Goal: Information Seeking & Learning: Learn about a topic

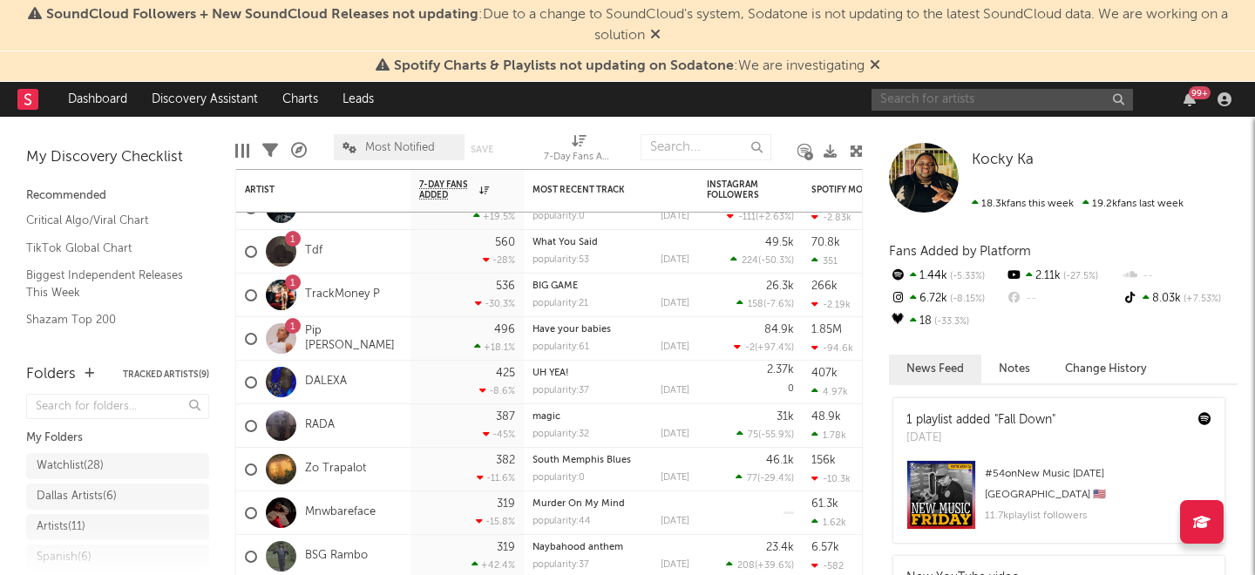
click at [967, 100] on input "text" at bounding box center [1001, 100] width 261 height 22
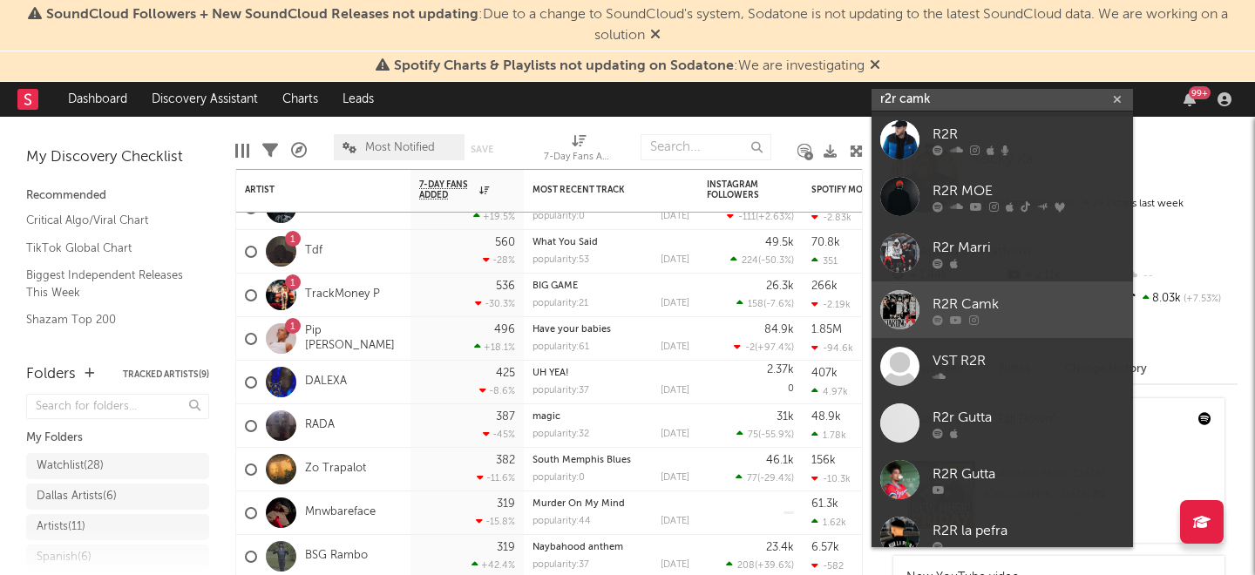
type input "r2r camk"
click at [963, 295] on div "R2R Camk" at bounding box center [1028, 304] width 192 height 21
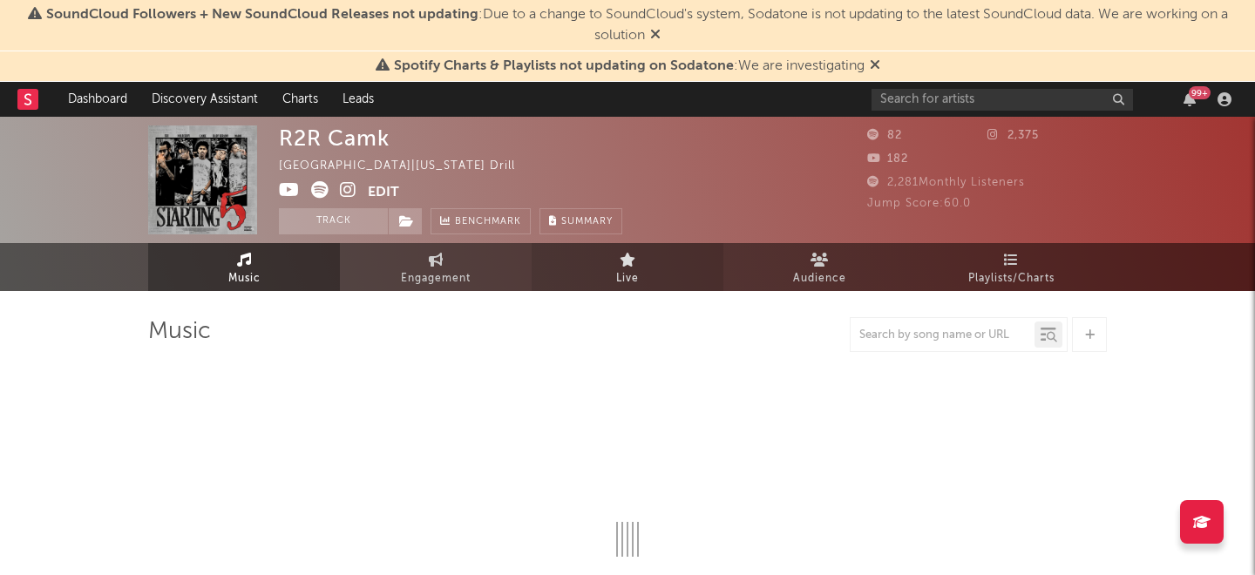
select select "1w"
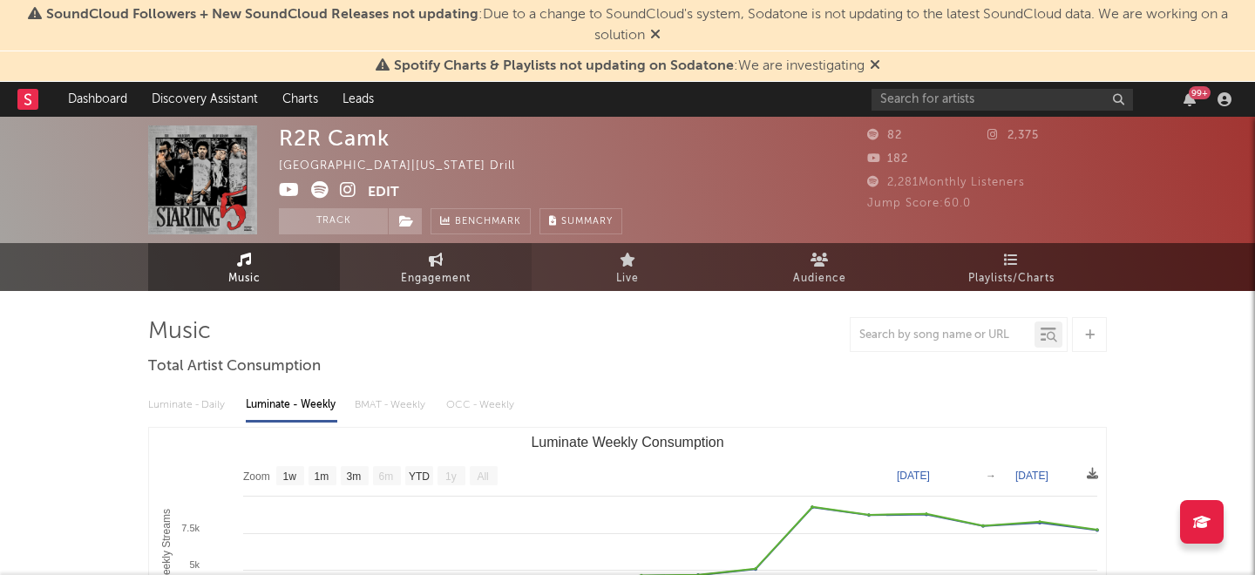
click at [393, 281] on link "Engagement" at bounding box center [436, 267] width 192 height 48
select select "1w"
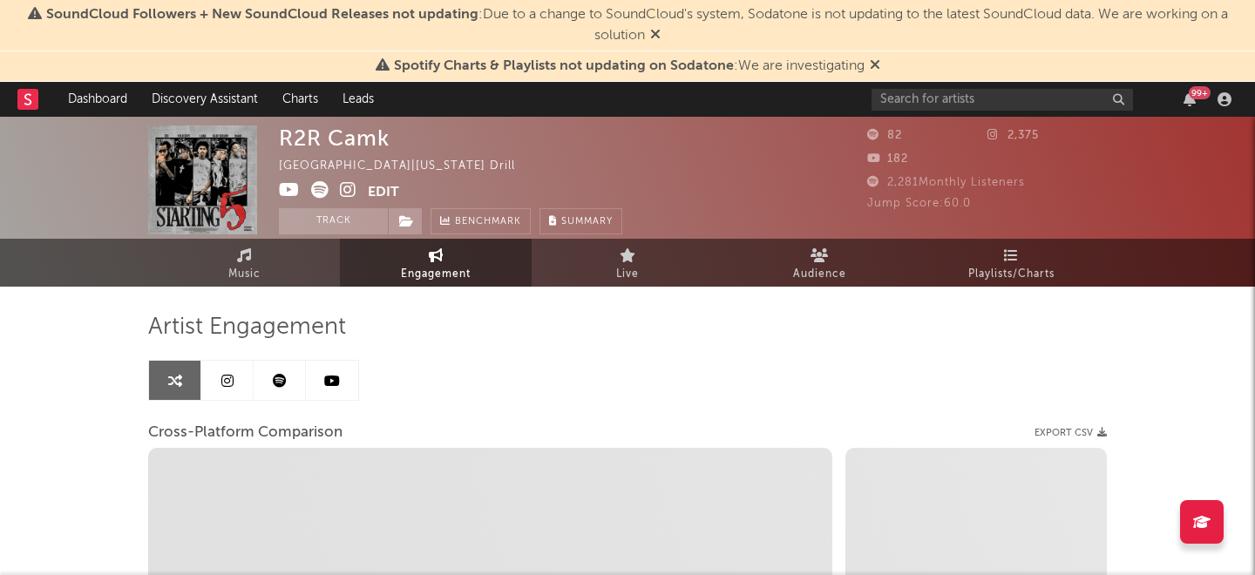
select select "1m"
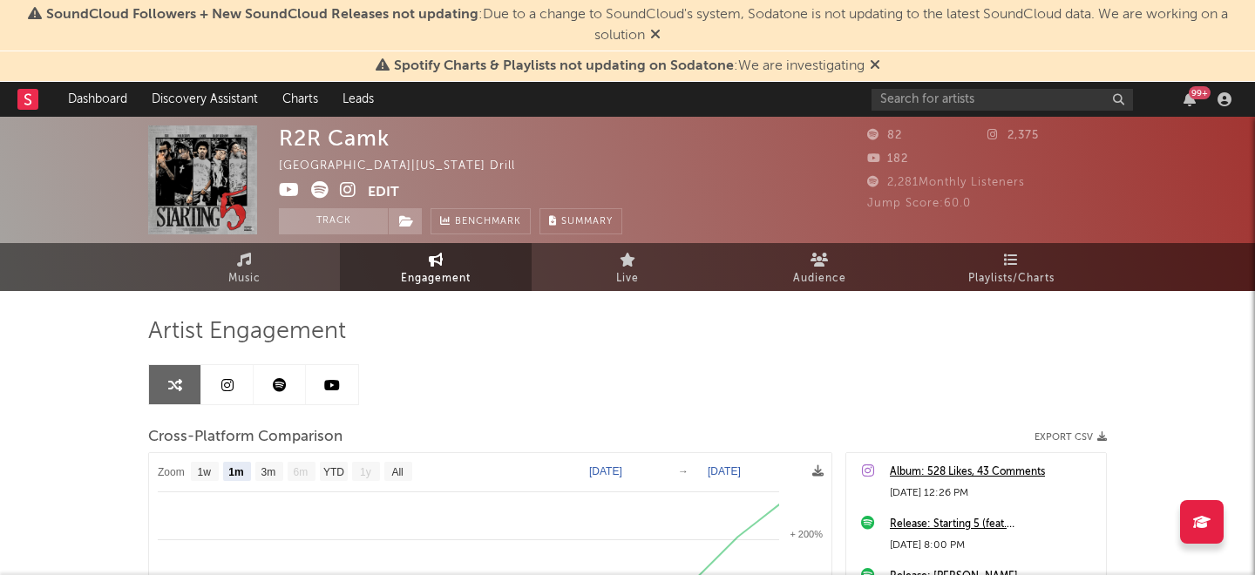
click at [328, 382] on icon at bounding box center [332, 385] width 16 height 14
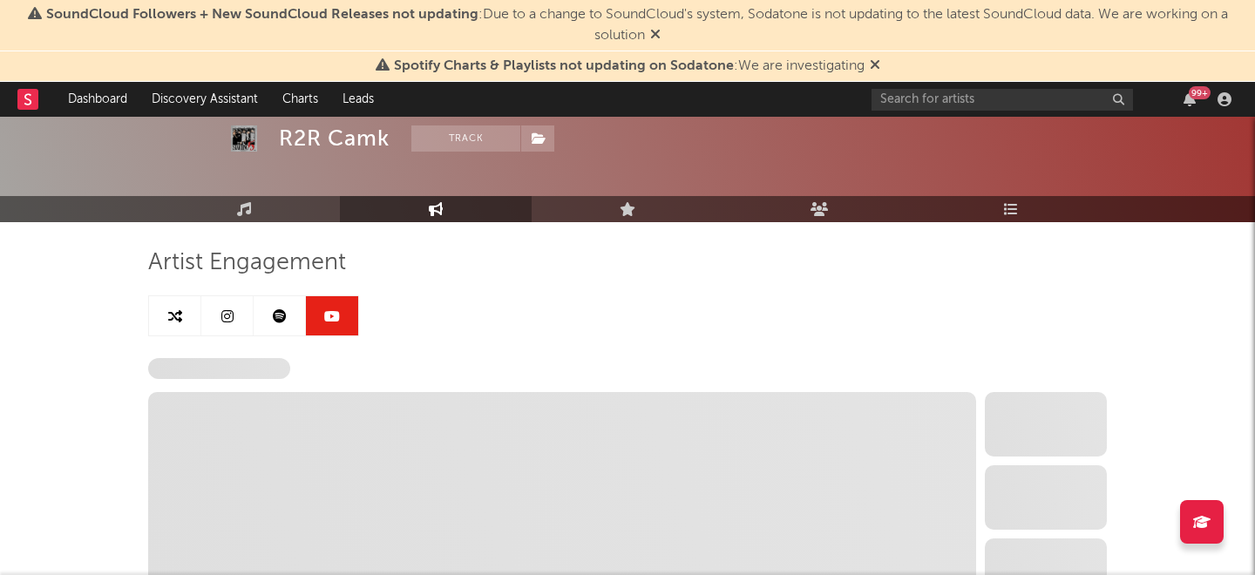
scroll to position [173, 0]
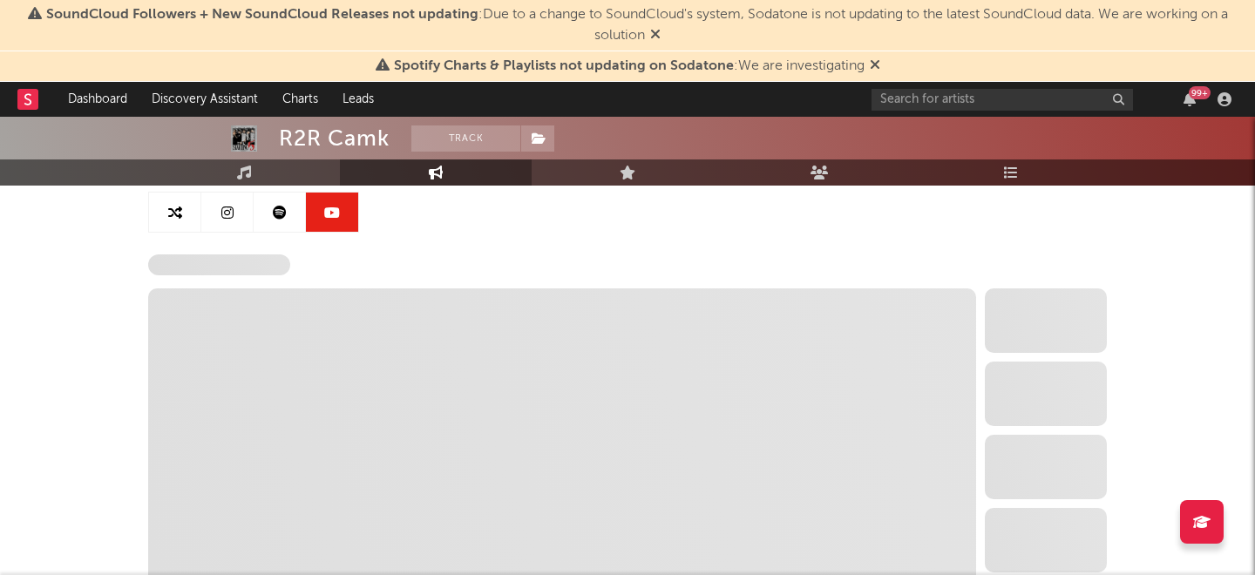
select select "1w"
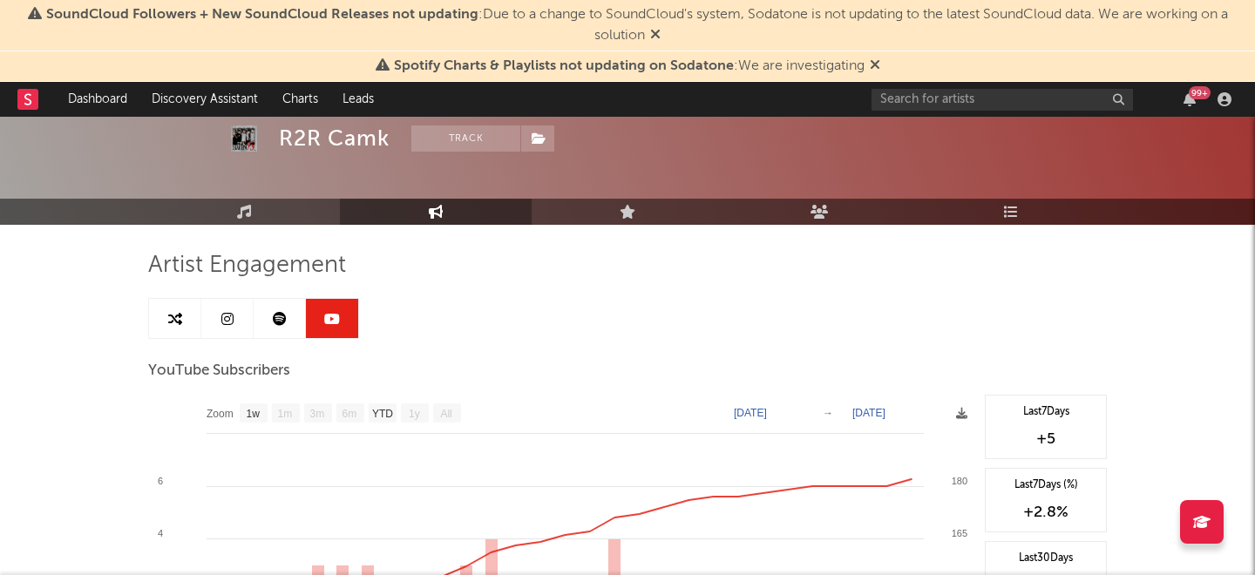
scroll to position [0, 0]
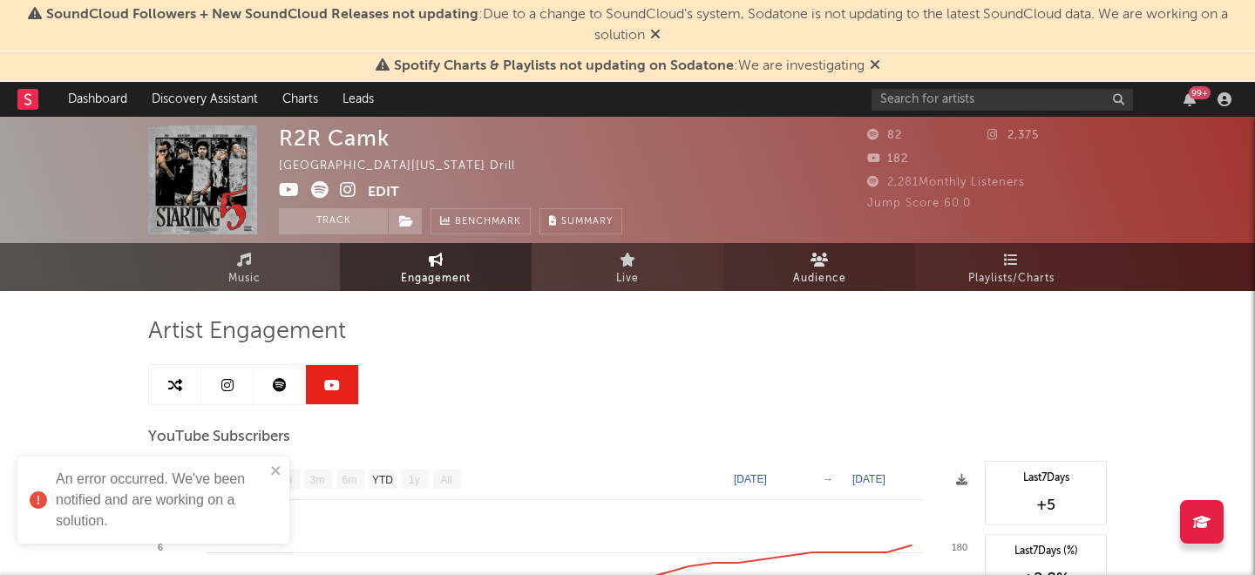
click at [805, 263] on link "Audience" at bounding box center [819, 267] width 192 height 48
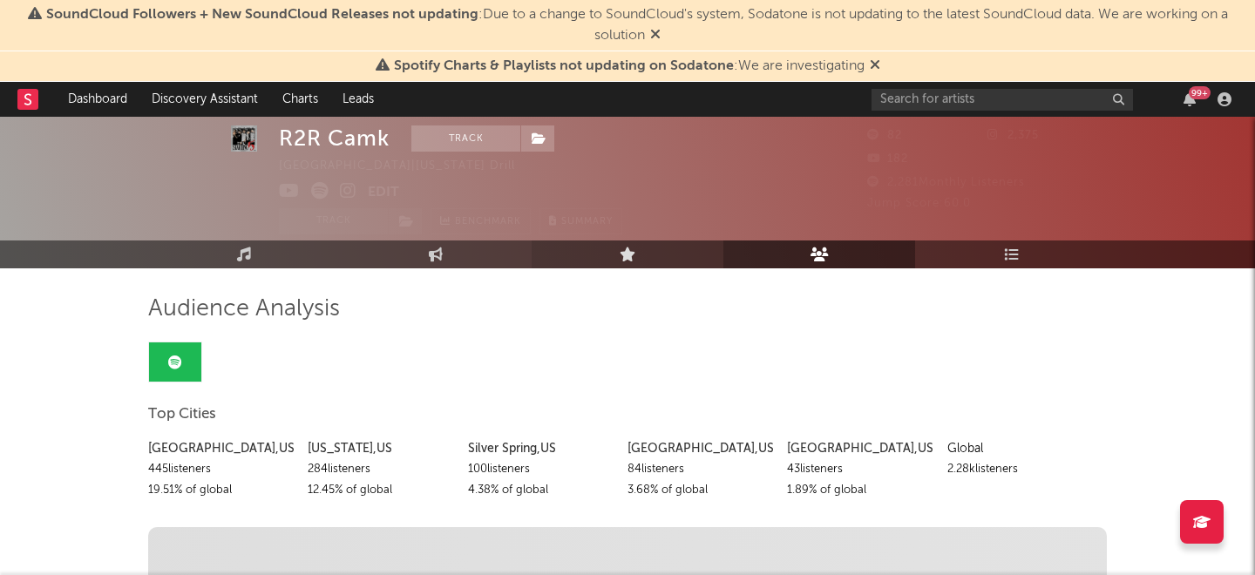
scroll to position [107, 0]
